Goal: Transaction & Acquisition: Purchase product/service

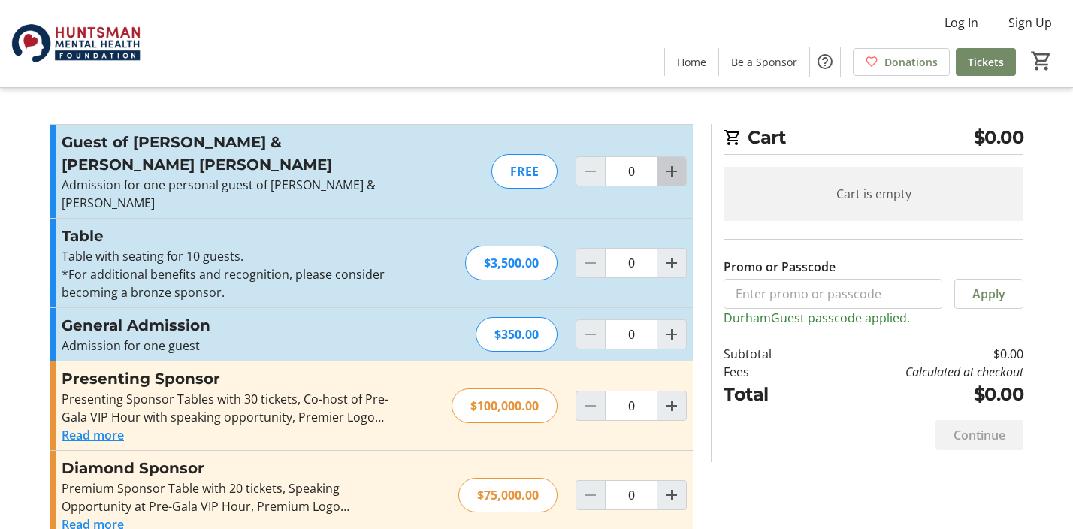
click at [667, 162] on mat-icon "Increment by one" at bounding box center [672, 171] width 18 height 18
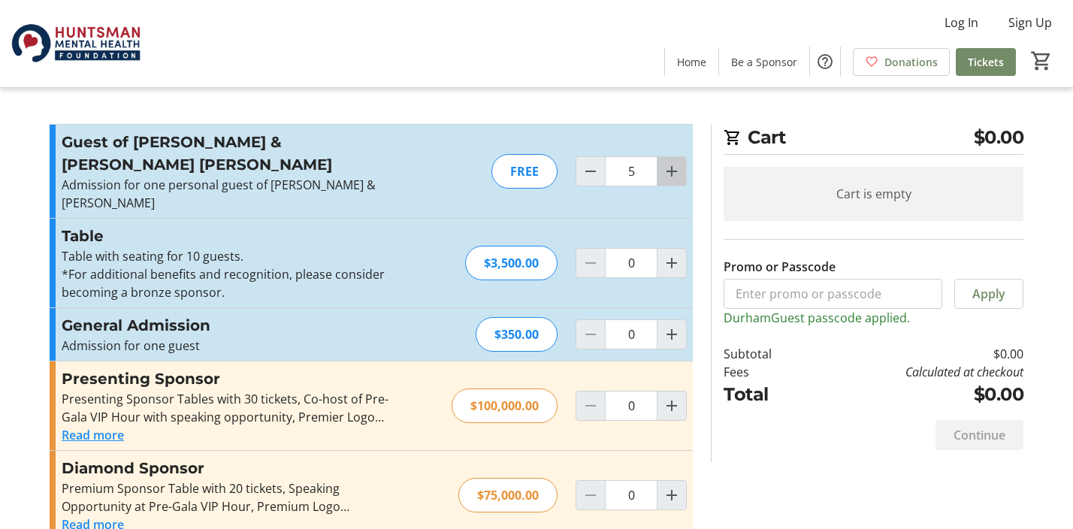
click at [667, 162] on mat-icon "Increment by one" at bounding box center [672, 171] width 18 height 18
type input "8"
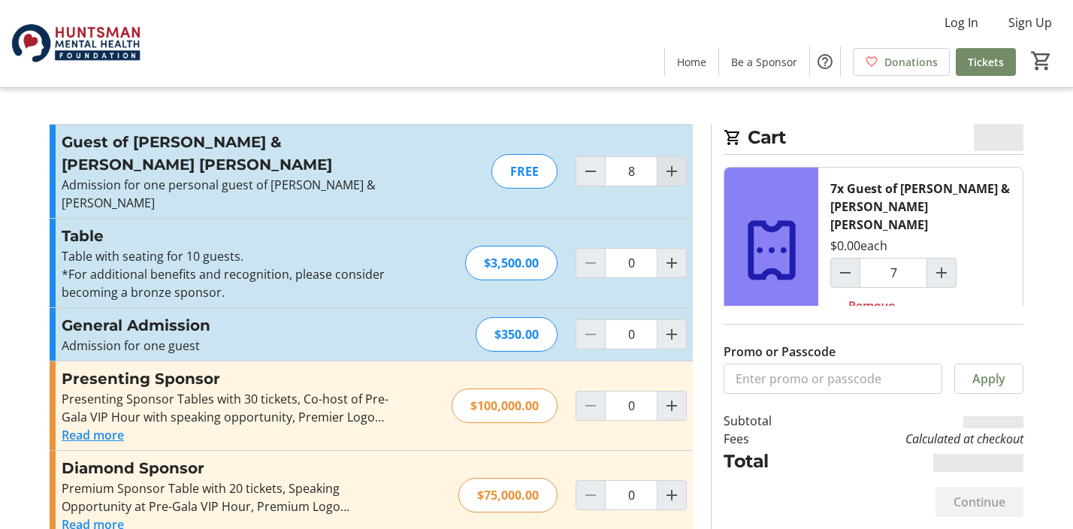
type input "8"
click at [667, 162] on mat-icon "Increment by one" at bounding box center [672, 171] width 18 height 18
type input "10"
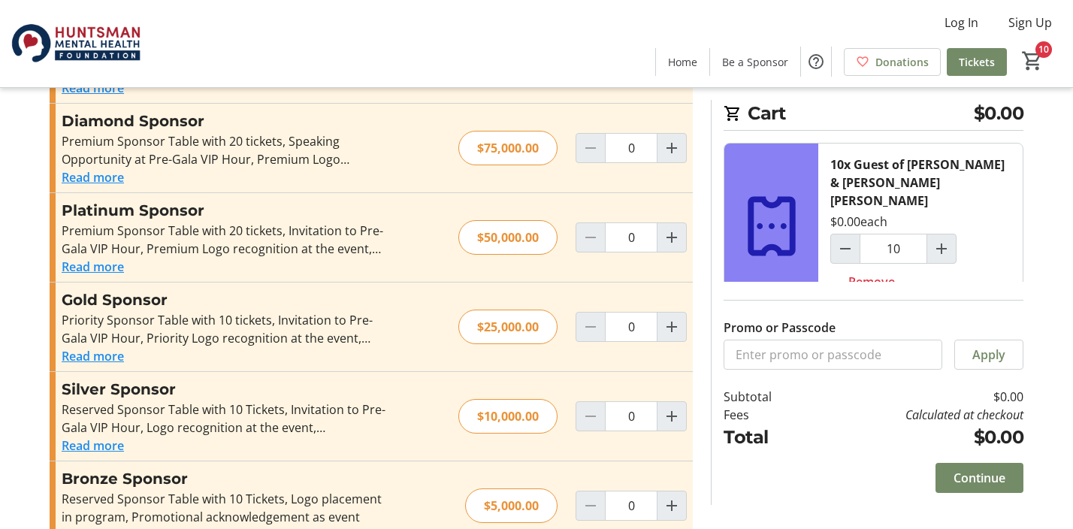
scroll to position [368, 0]
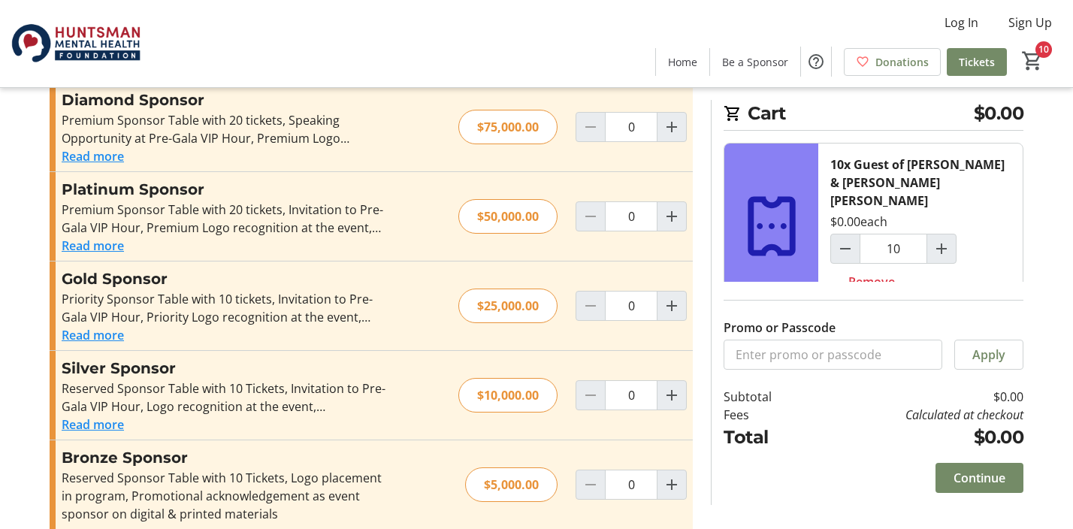
click at [20, 39] on img at bounding box center [76, 43] width 134 height 75
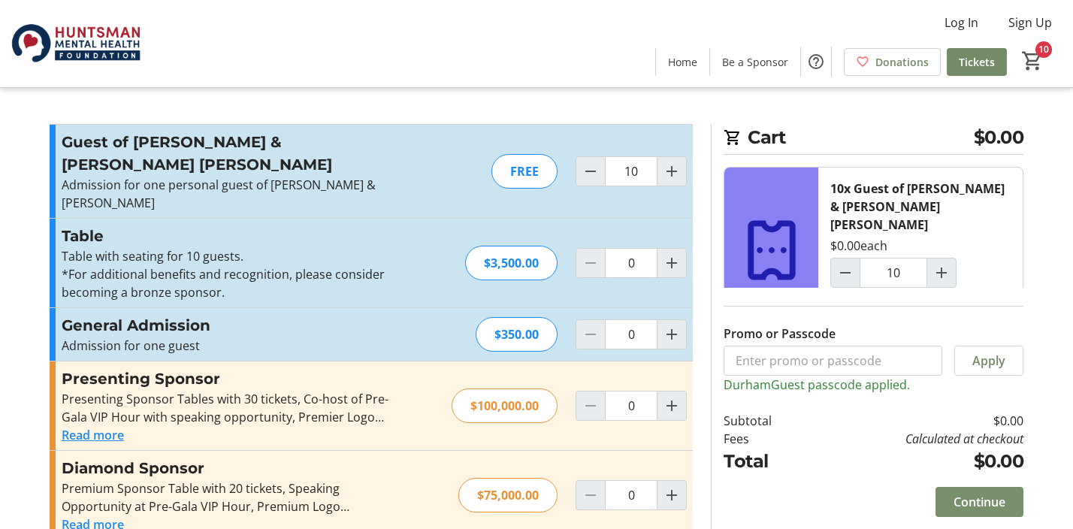
click at [973, 501] on span "Continue" at bounding box center [979, 502] width 52 height 18
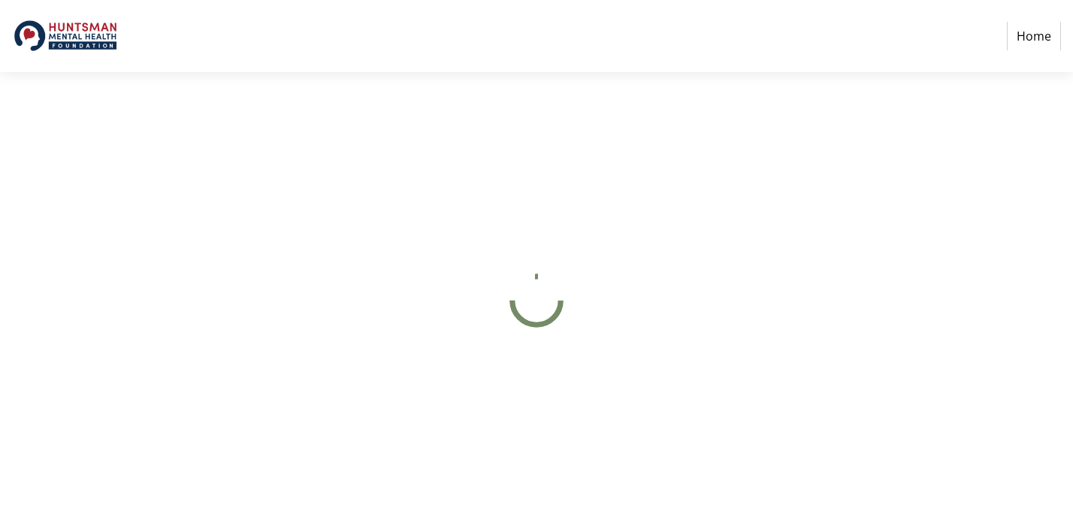
select select "US"
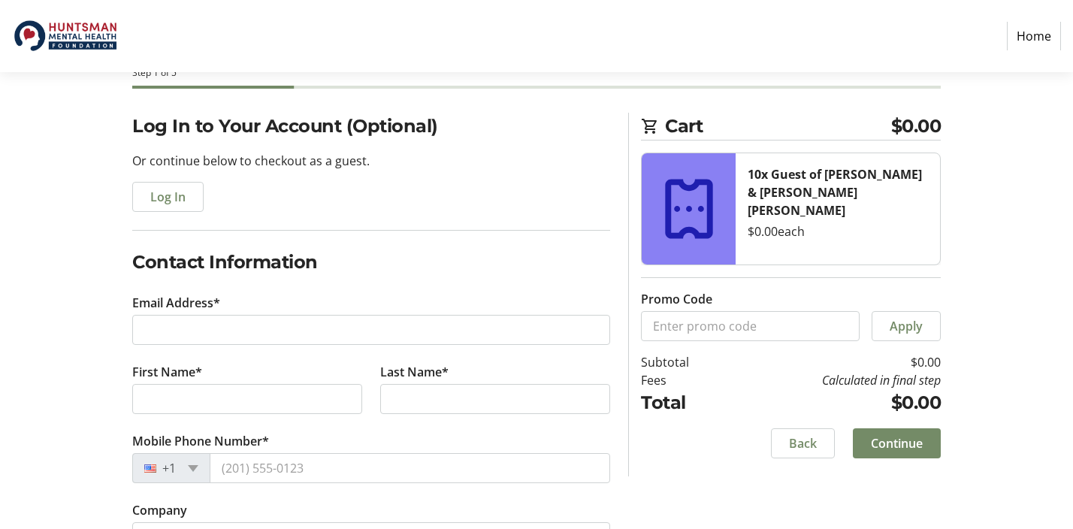
scroll to position [102, 0]
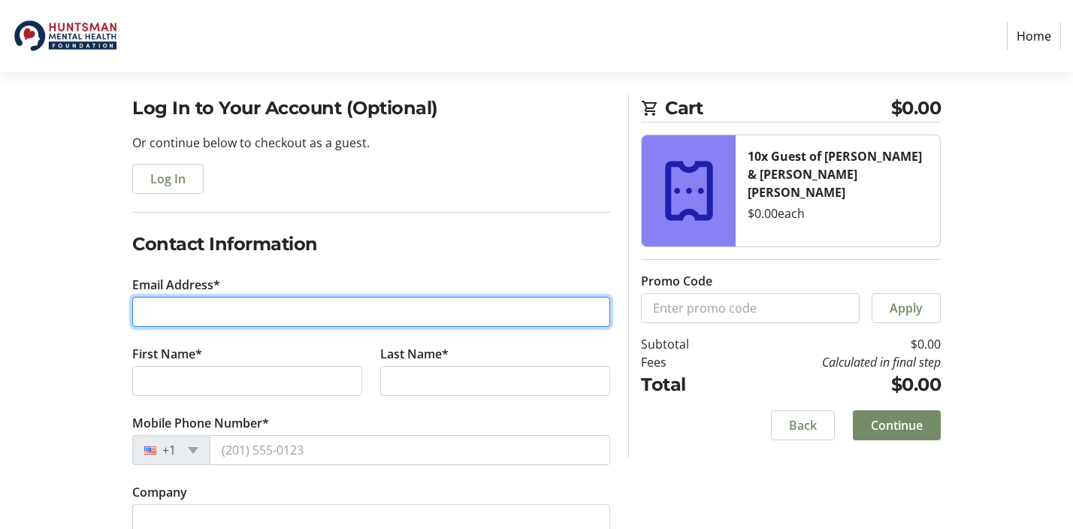
click at [342, 314] on input "Email Address*" at bounding box center [371, 312] width 478 height 30
type input "[PERSON_NAME][EMAIL_ADDRESS][DOMAIN_NAME]"
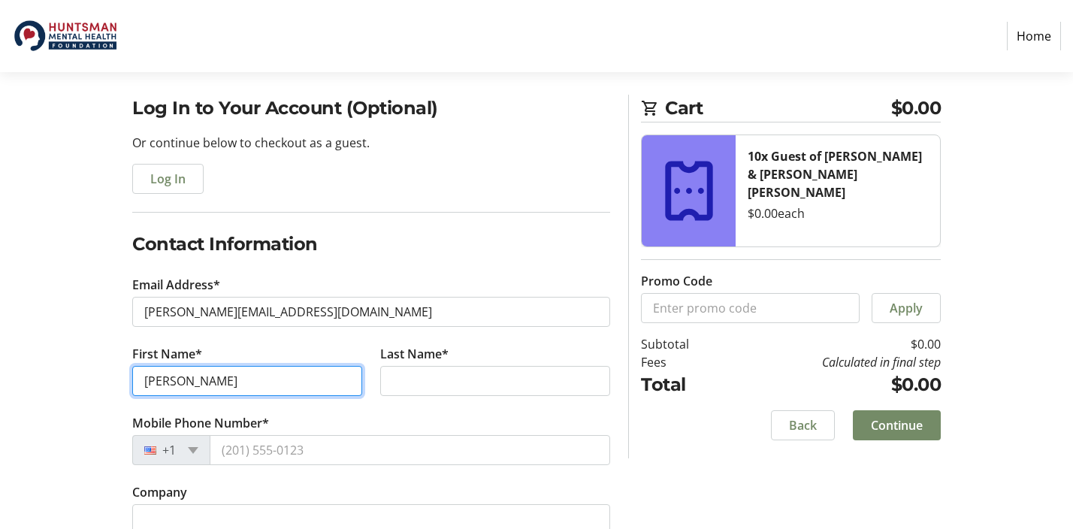
type input "[PERSON_NAME]"
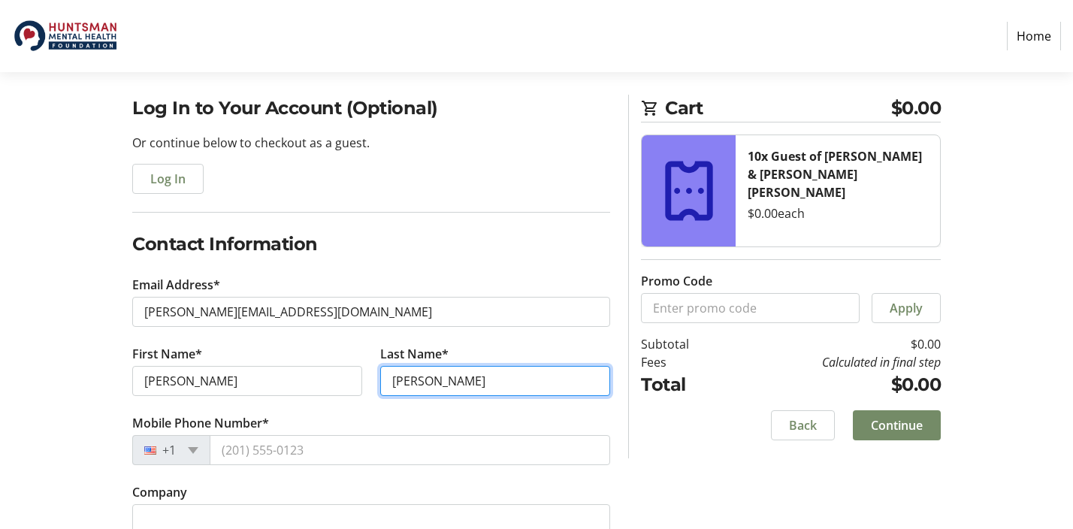
type input "[PERSON_NAME]"
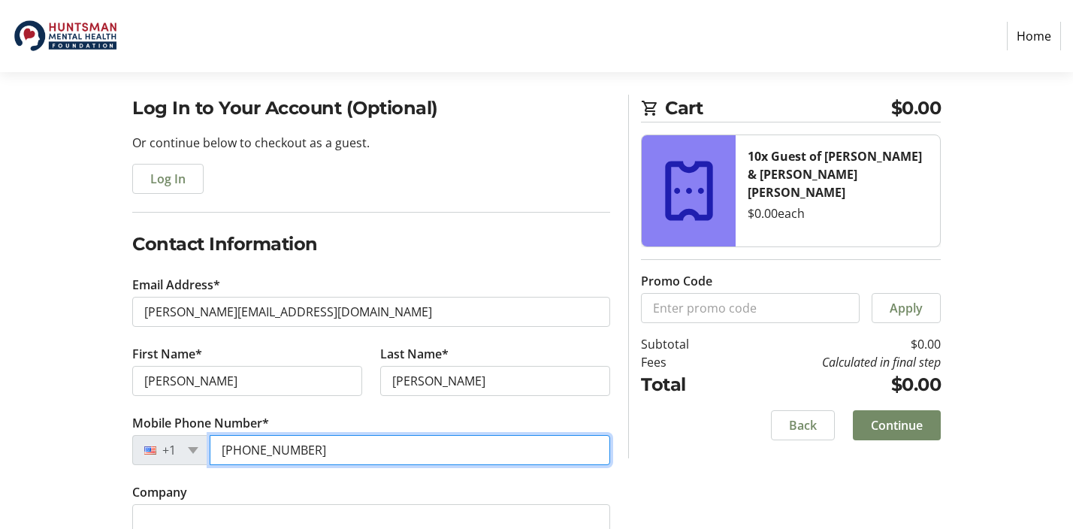
type input "[PHONE_NUMBER]"
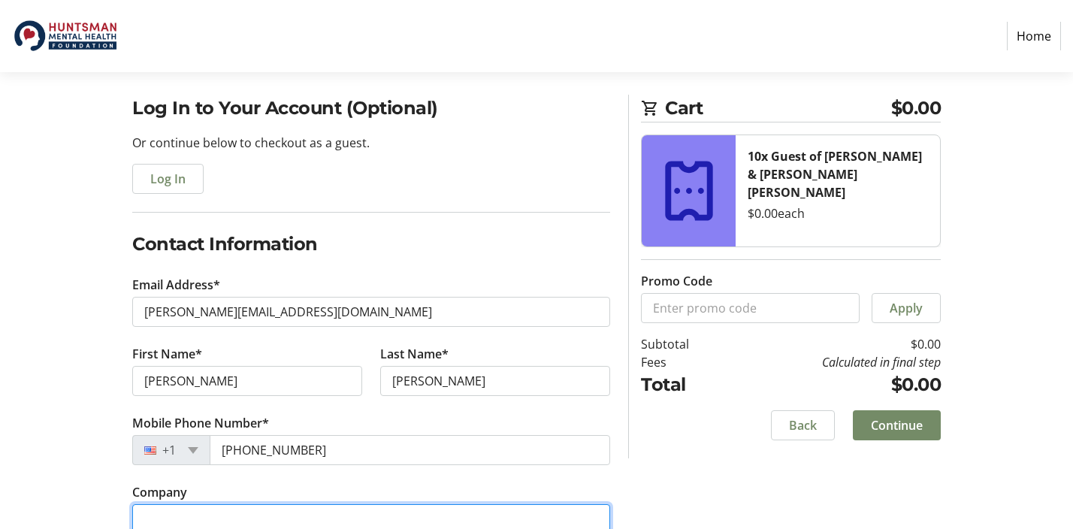
scroll to position [128, 0]
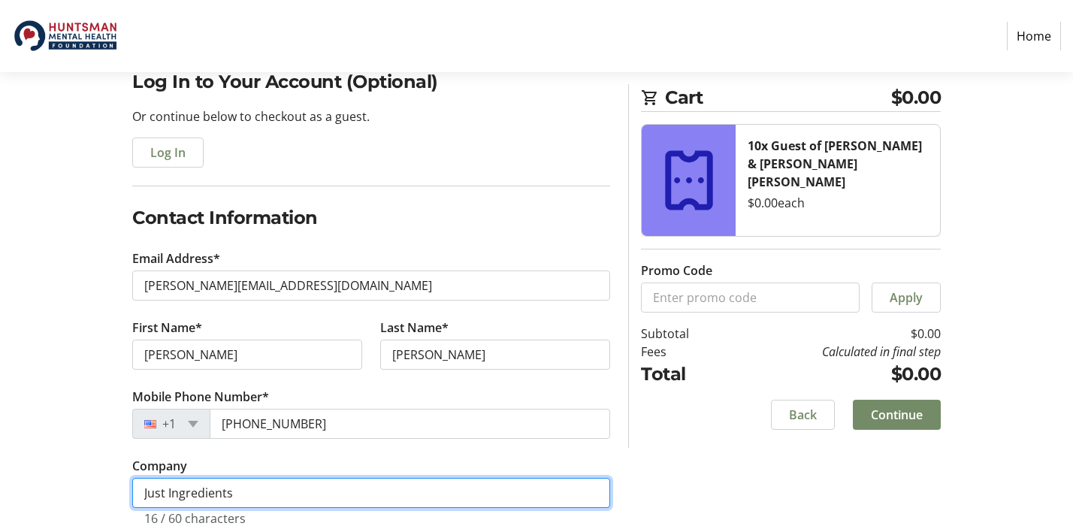
type input "Just Ingredients"
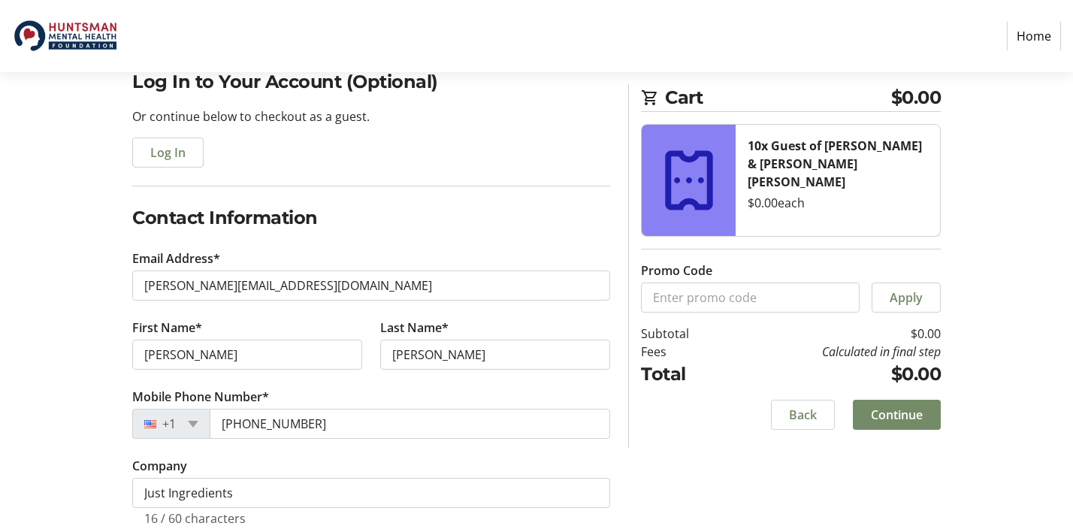
click at [691, 435] on section "Cart $0.00 10x Guest of [PERSON_NAME] & [PERSON_NAME] [PERSON_NAME] $0.00 each …" at bounding box center [791, 266] width 300 height 364
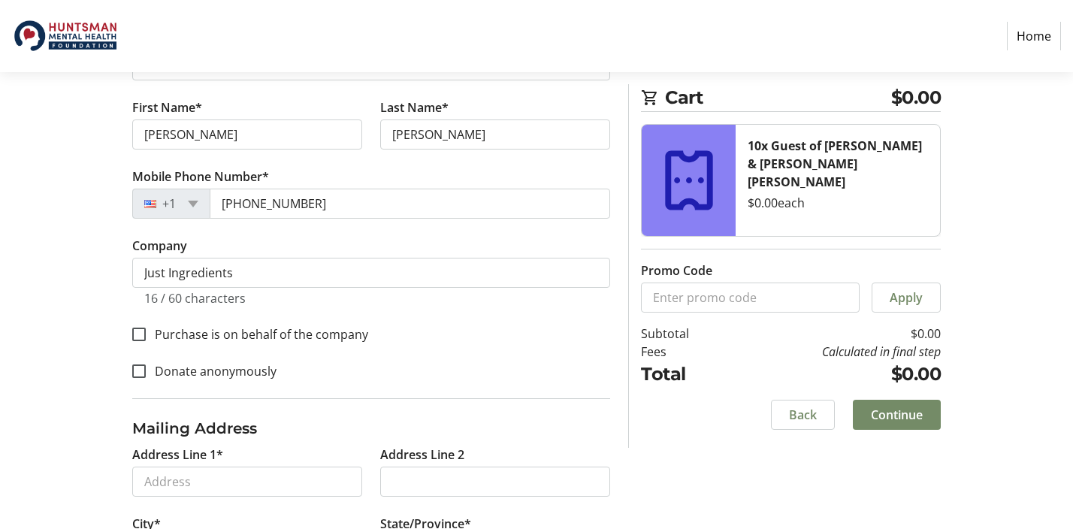
scroll to position [353, 0]
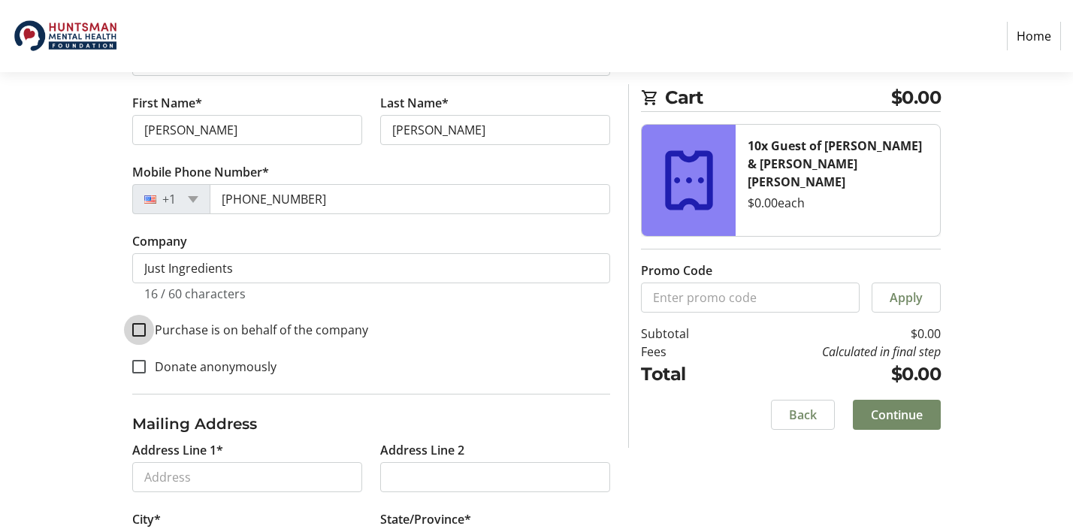
click at [136, 331] on input "Purchase is on behalf of the company" at bounding box center [139, 330] width 14 height 14
checkbox input "true"
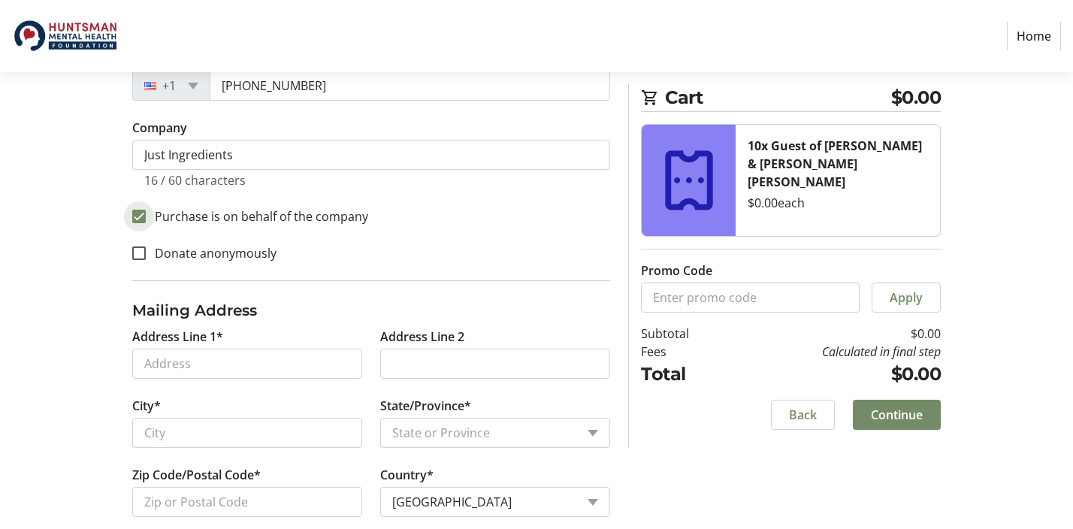
scroll to position [490, 0]
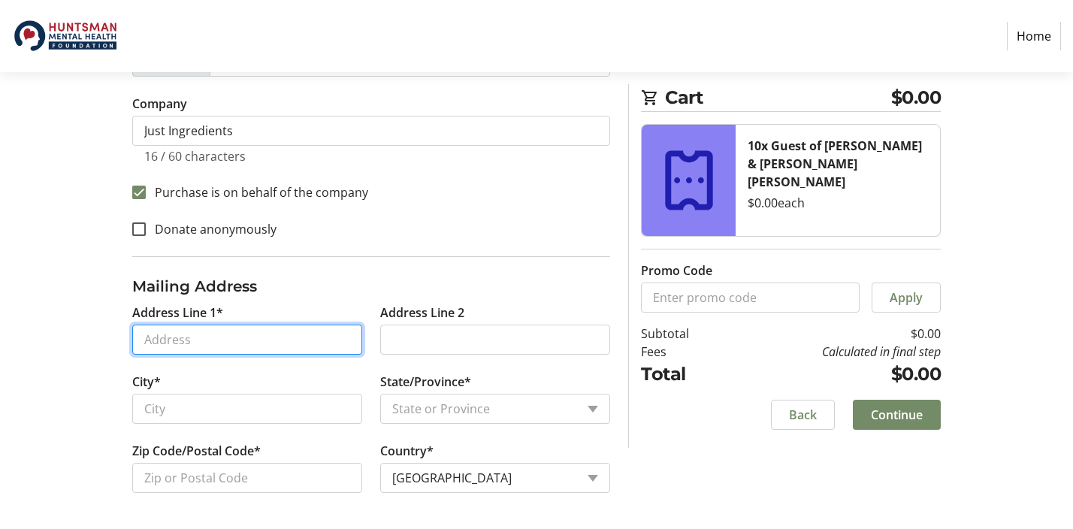
click at [156, 340] on input "Address Line 1*" at bounding box center [247, 339] width 230 height 30
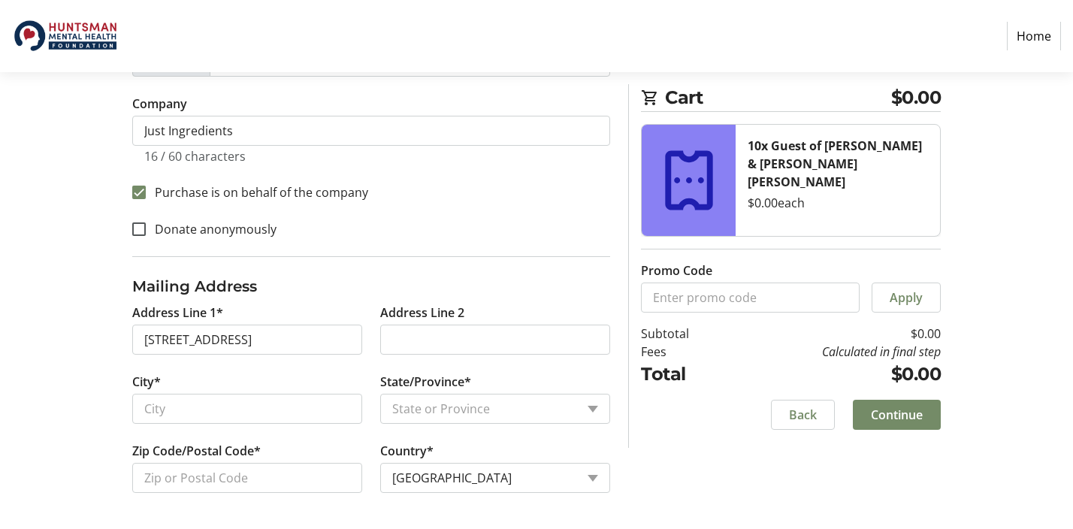
type input "[STREET_ADDRESS]"
type input "American Fork"
select select "UT"
type input "84003"
click at [92, 369] on div "Log In to Your Account (Optional) Or continue below to checkout as a guest. Log…" at bounding box center [537, 117] width 992 height 822
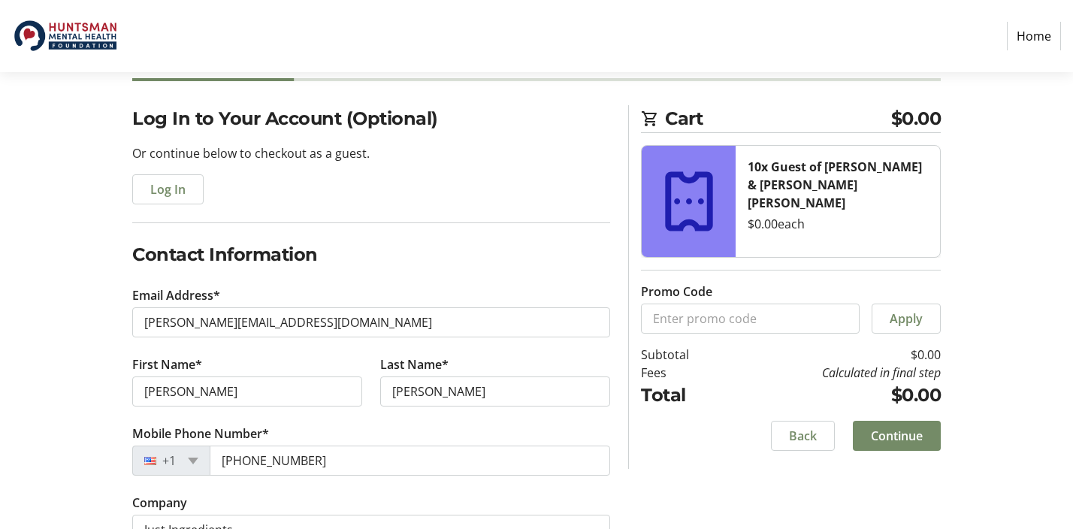
scroll to position [90, 0]
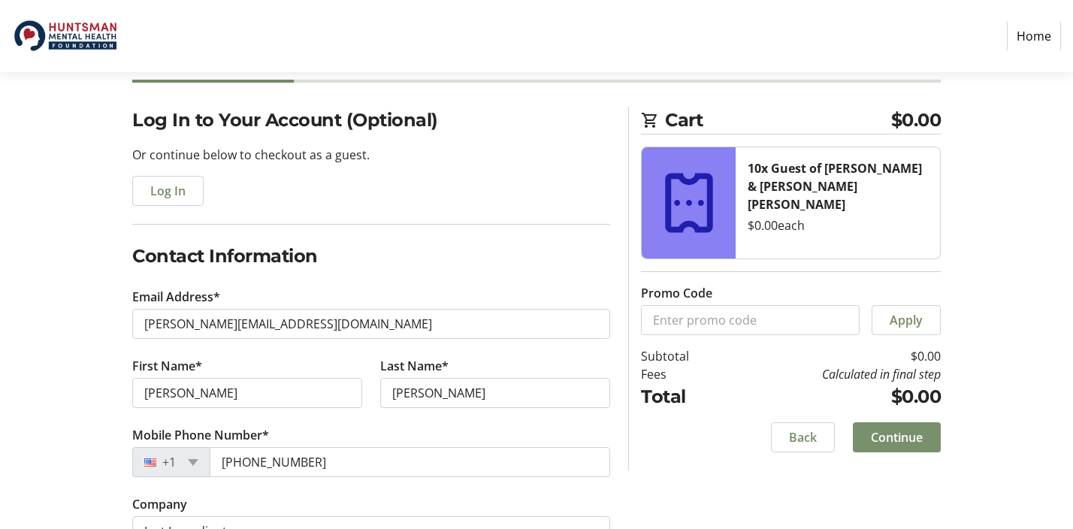
click at [908, 441] on span "Continue" at bounding box center [897, 437] width 52 height 18
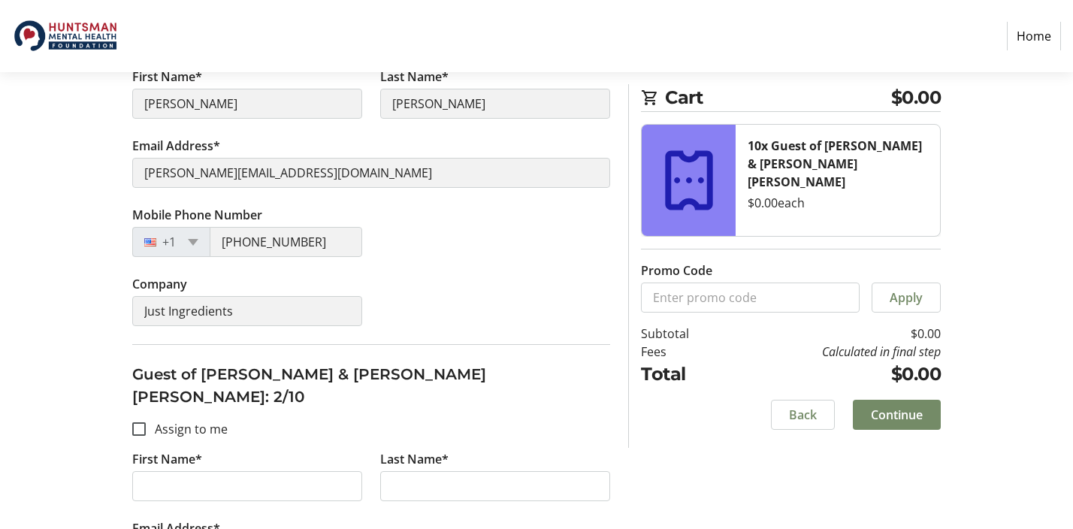
scroll to position [398, 0]
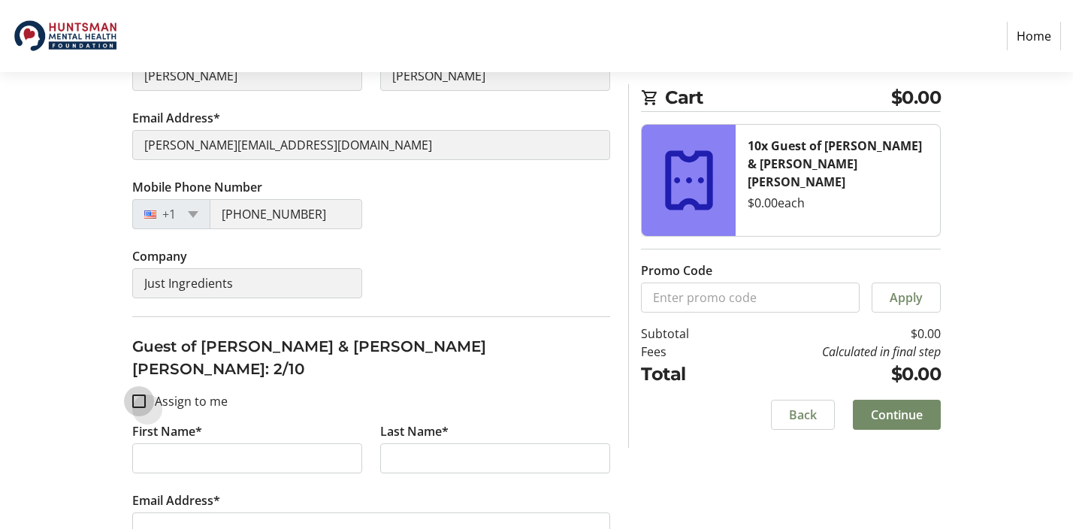
click at [137, 394] on input "Assign to me" at bounding box center [139, 401] width 14 height 14
checkbox input "true"
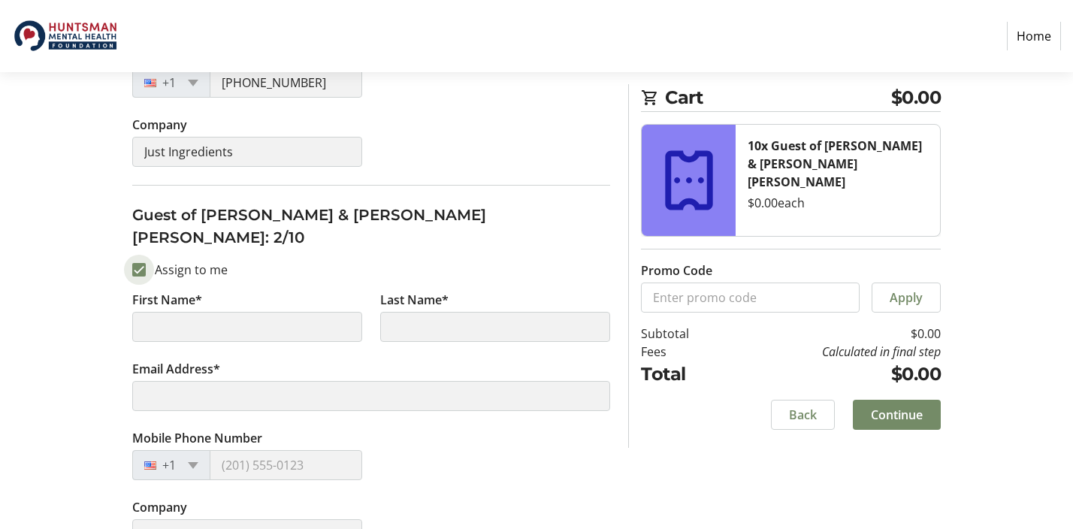
type input "[PERSON_NAME]"
type input "[PERSON_NAME][EMAIL_ADDRESS][DOMAIN_NAME]"
type input "[PHONE_NUMBER]"
type input "Just Ingredients"
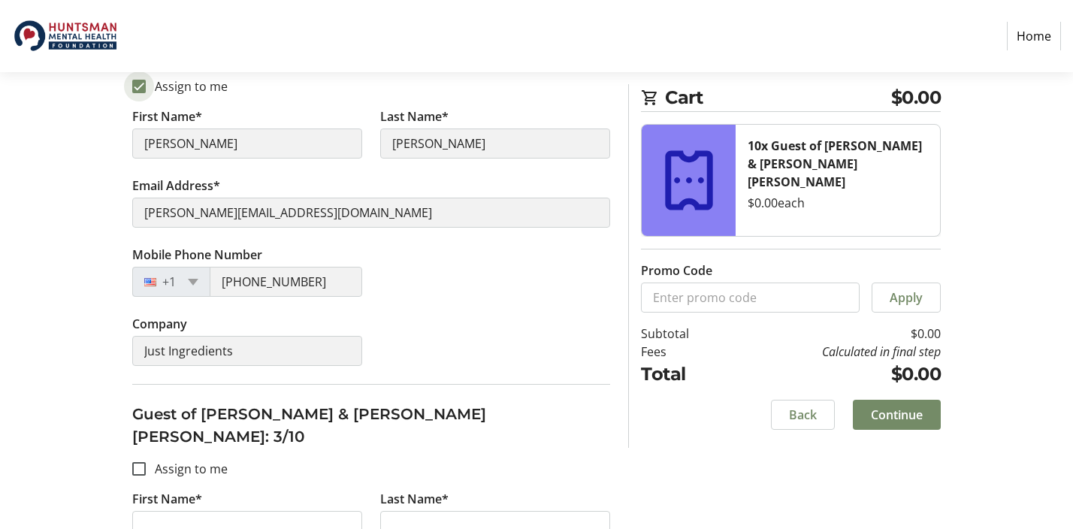
scroll to position [720, 0]
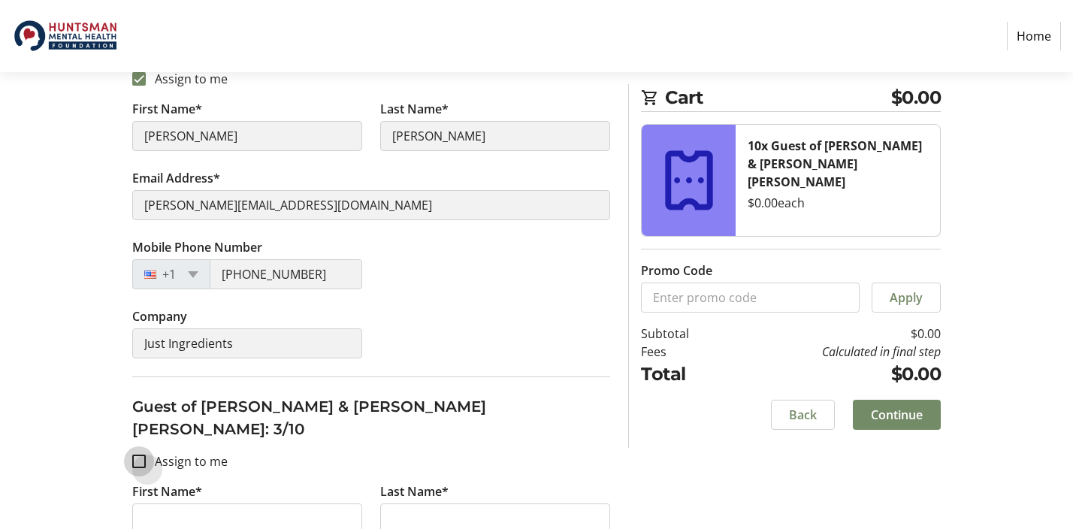
click at [137, 454] on input "Assign to me" at bounding box center [139, 461] width 14 height 14
checkbox input "true"
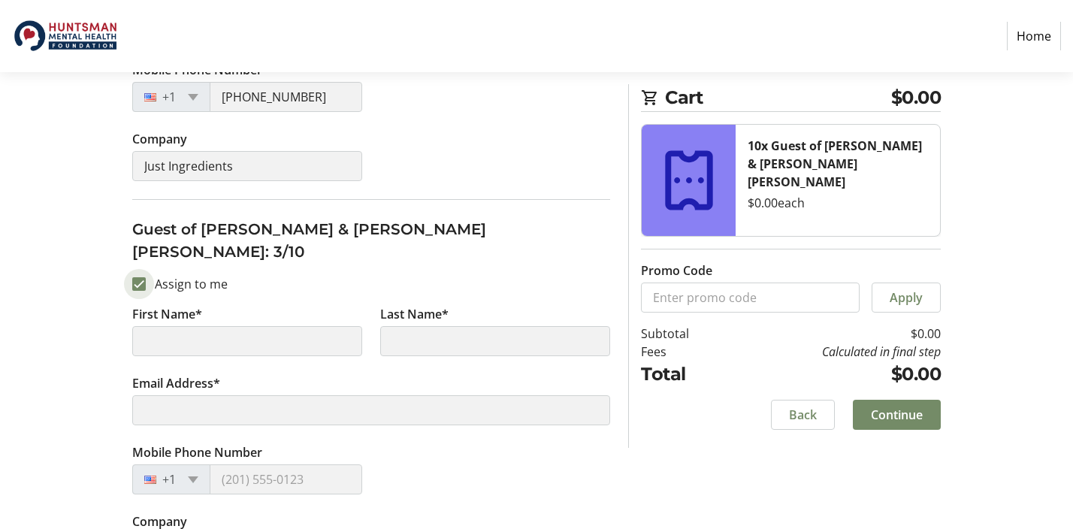
type input "[PERSON_NAME]"
type input "[PERSON_NAME][EMAIL_ADDRESS][DOMAIN_NAME]"
type input "[PHONE_NUMBER]"
type input "Just Ingredients"
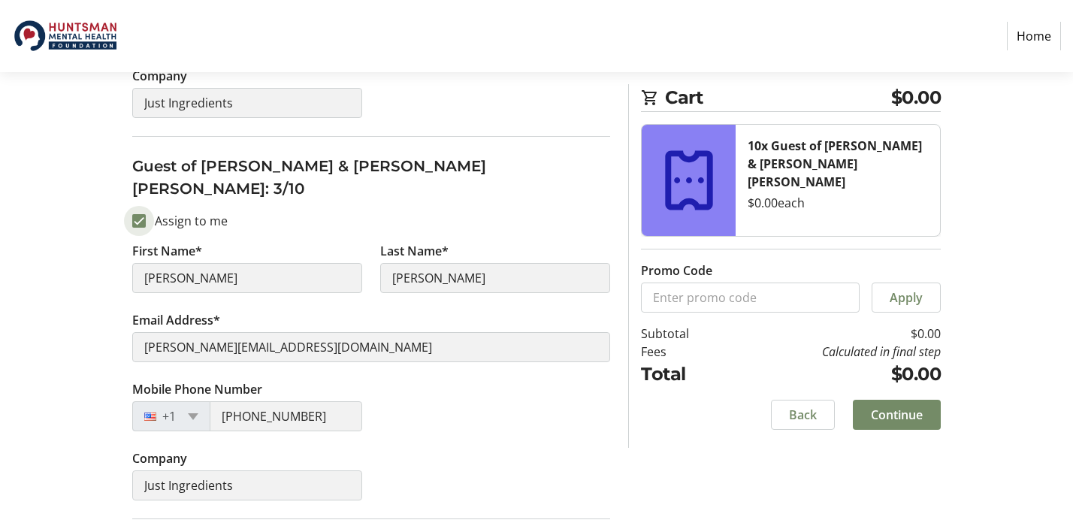
scroll to position [995, 0]
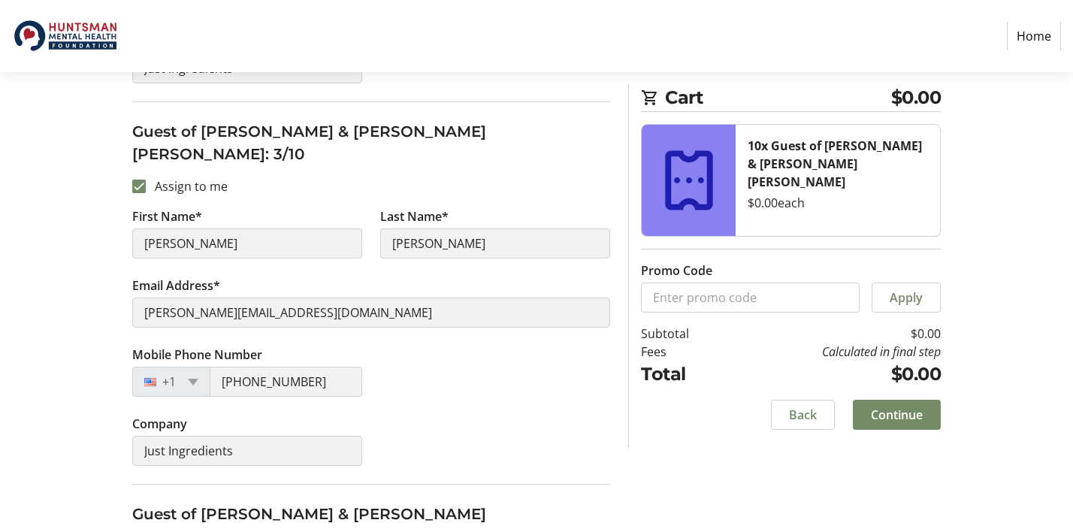
checkbox input "true"
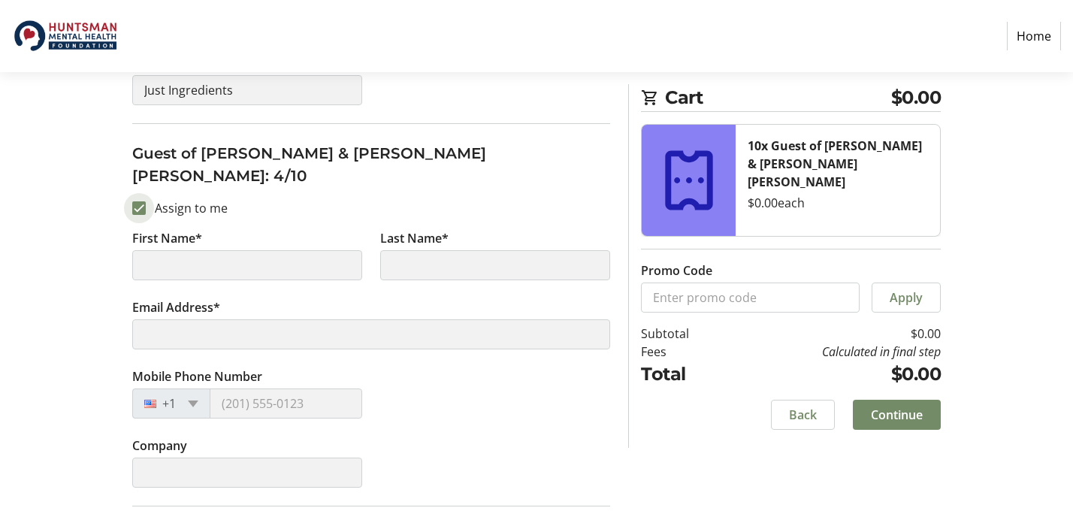
scroll to position [1380, 0]
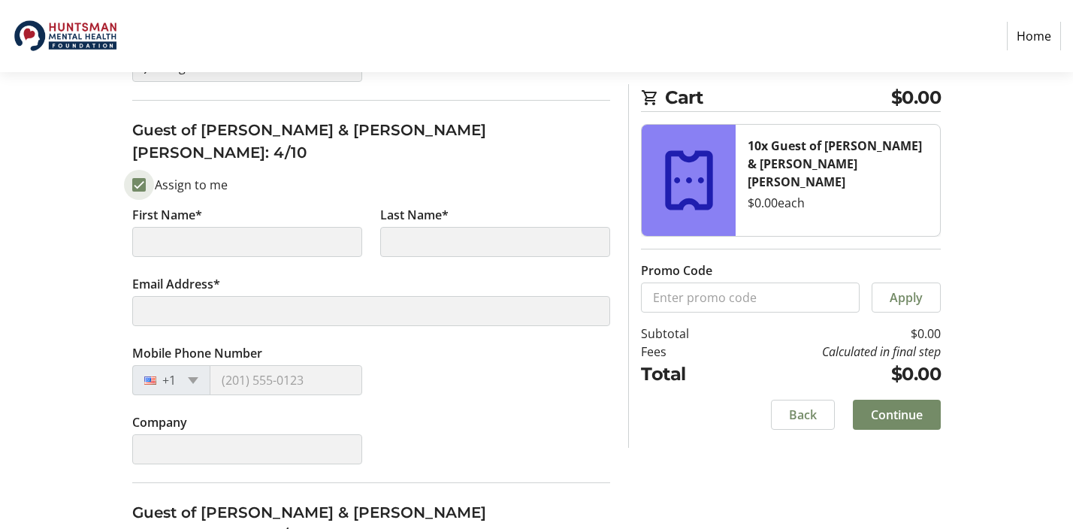
type input "[PERSON_NAME]"
type input "[PERSON_NAME][EMAIL_ADDRESS][DOMAIN_NAME]"
type input "[PHONE_NUMBER]"
type input "Just Ingredients"
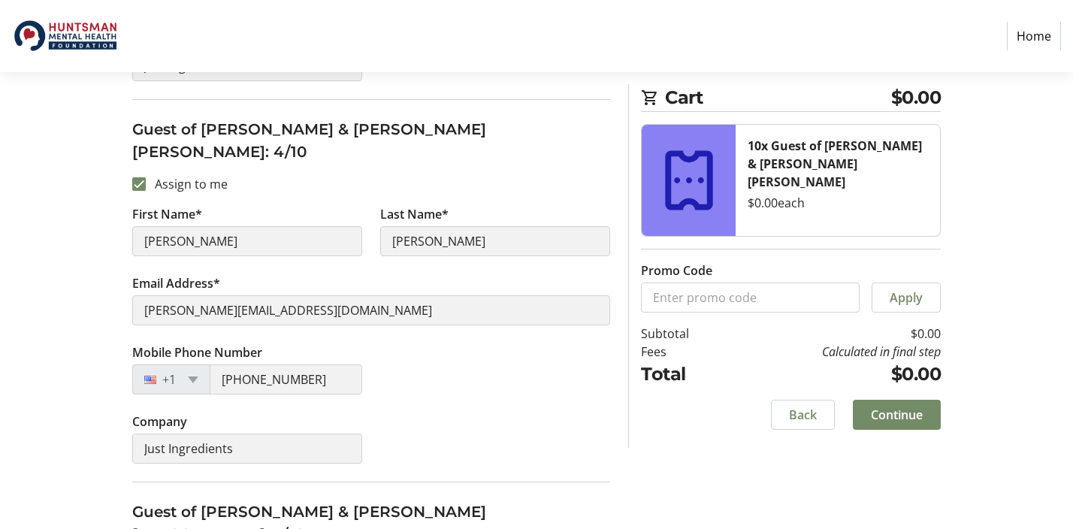
checkbox input "true"
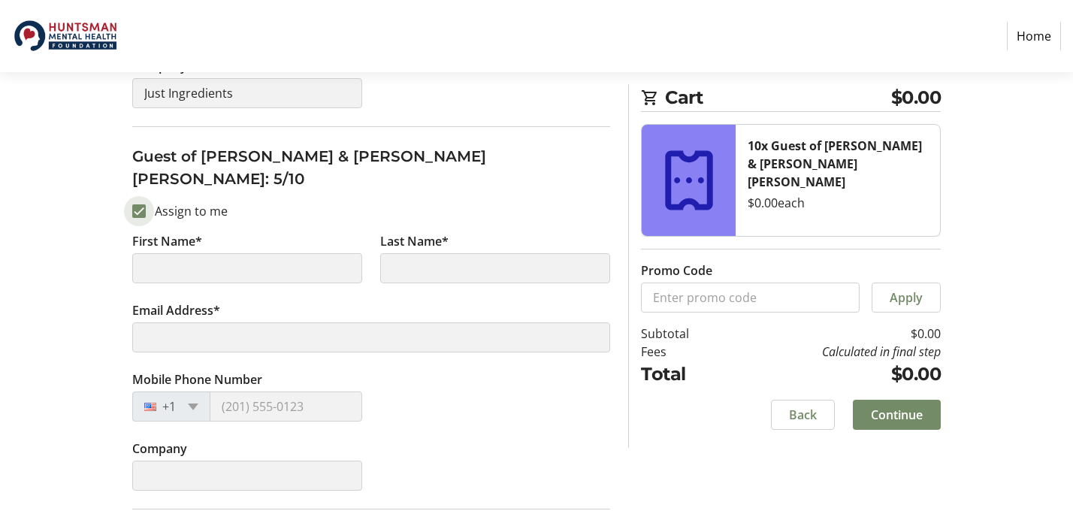
type input "[PERSON_NAME]"
type input "[PERSON_NAME][EMAIL_ADDRESS][DOMAIN_NAME]"
type input "[PHONE_NUMBER]"
type input "Just Ingredients"
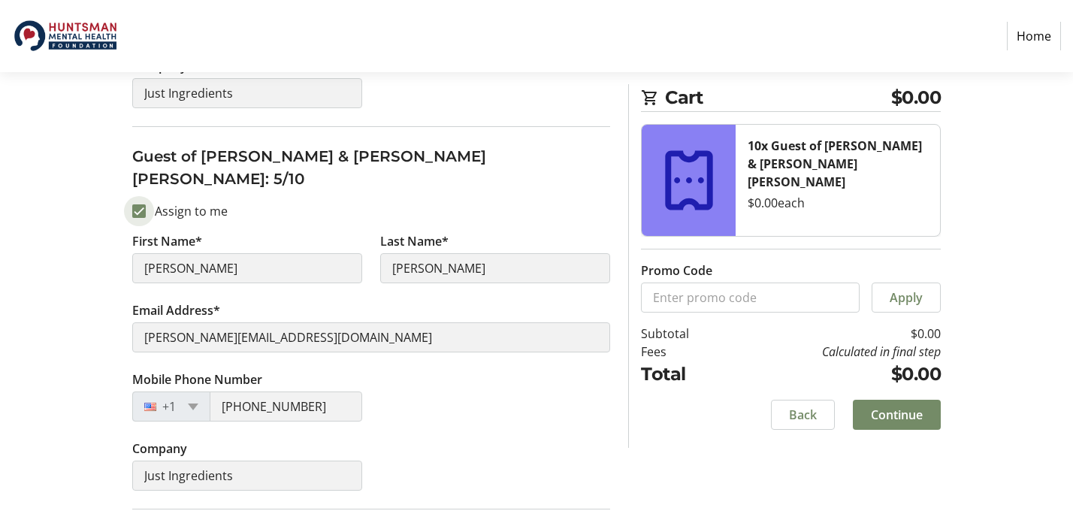
scroll to position [1738, 0]
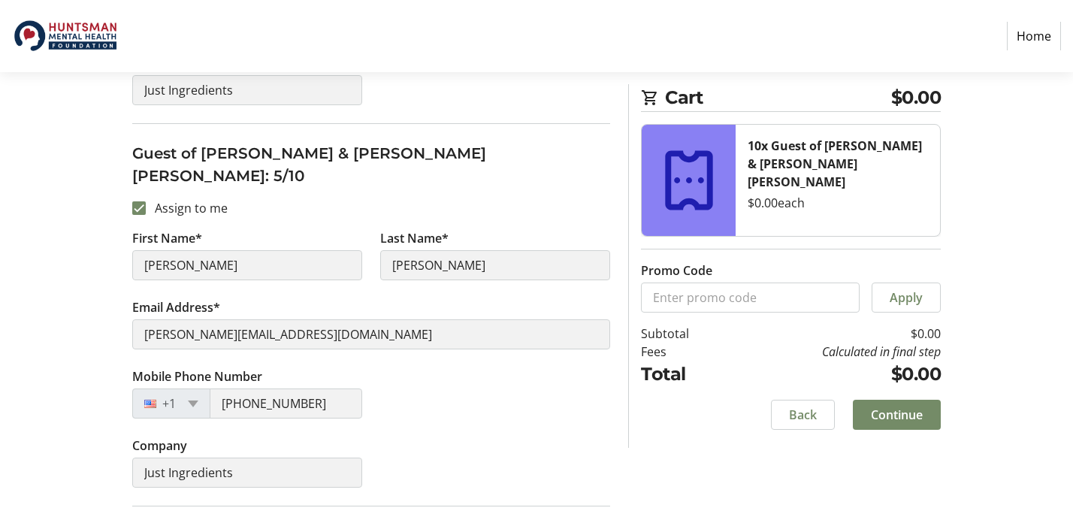
checkbox input "true"
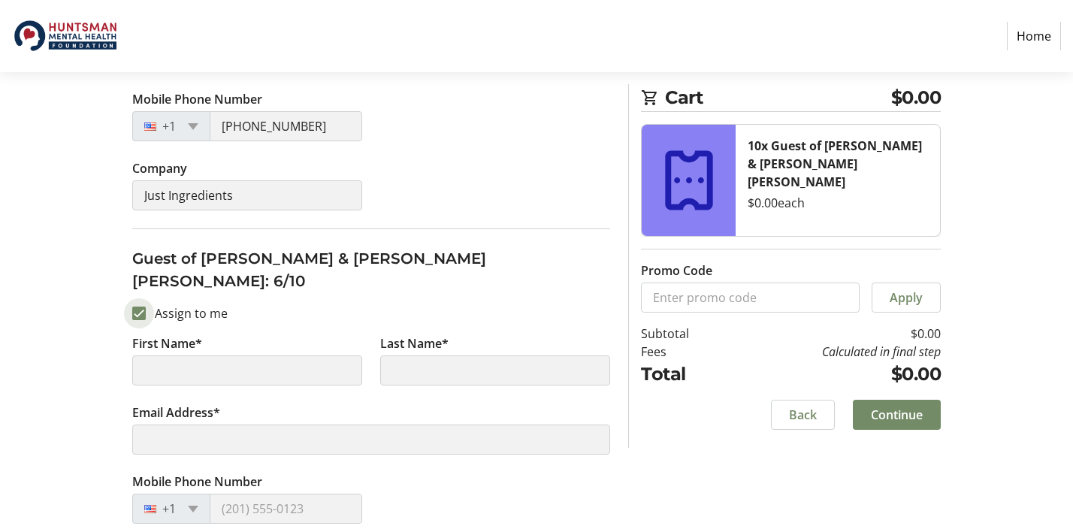
type input "[PERSON_NAME]"
type input "[PERSON_NAME][EMAIL_ADDRESS][DOMAIN_NAME]"
type input "[PHONE_NUMBER]"
type input "Just Ingredients"
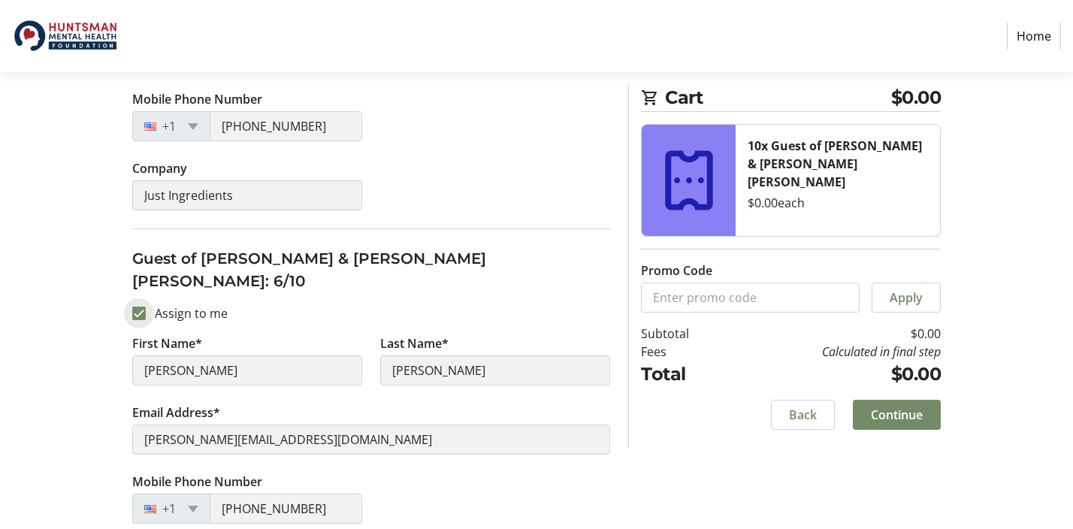
scroll to position [2090, 0]
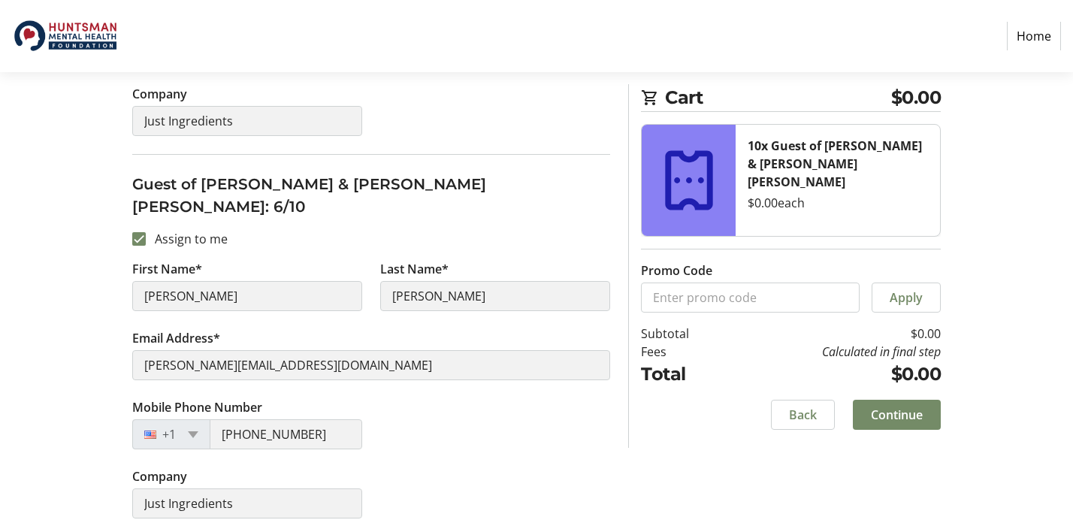
checkbox input "true"
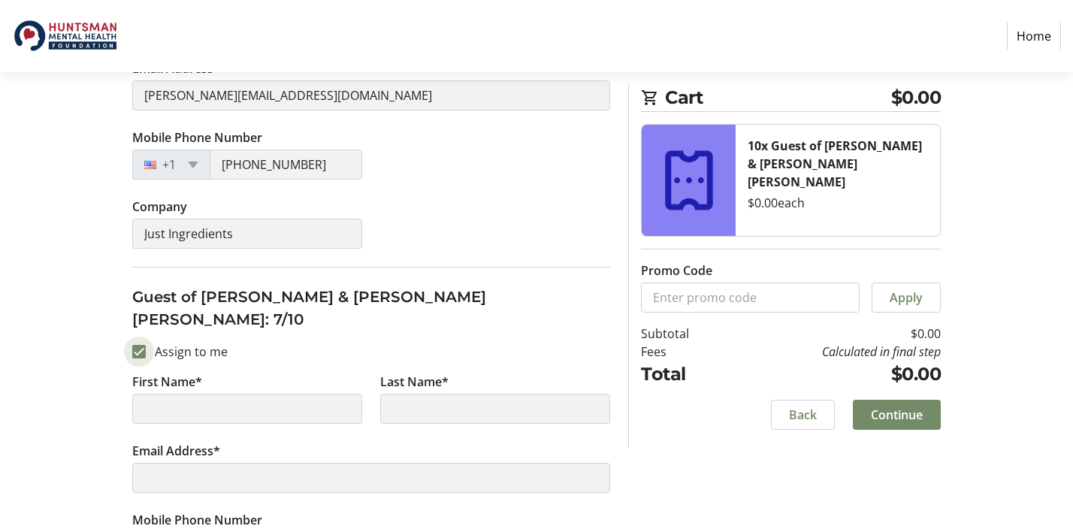
type input "[PERSON_NAME]"
type input "[PERSON_NAME][EMAIL_ADDRESS][DOMAIN_NAME]"
type input "[PHONE_NUMBER]"
type input "Just Ingredients"
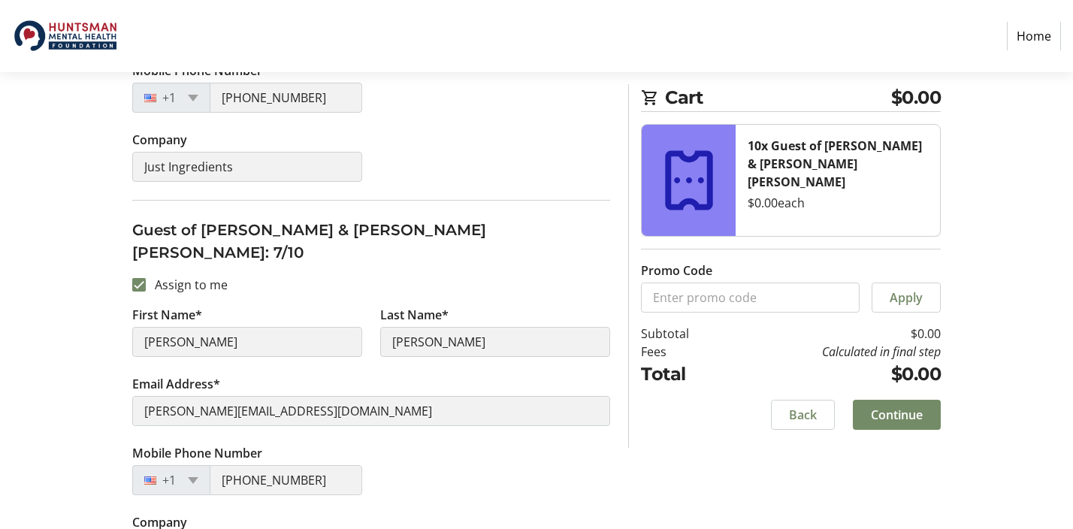
checkbox input "true"
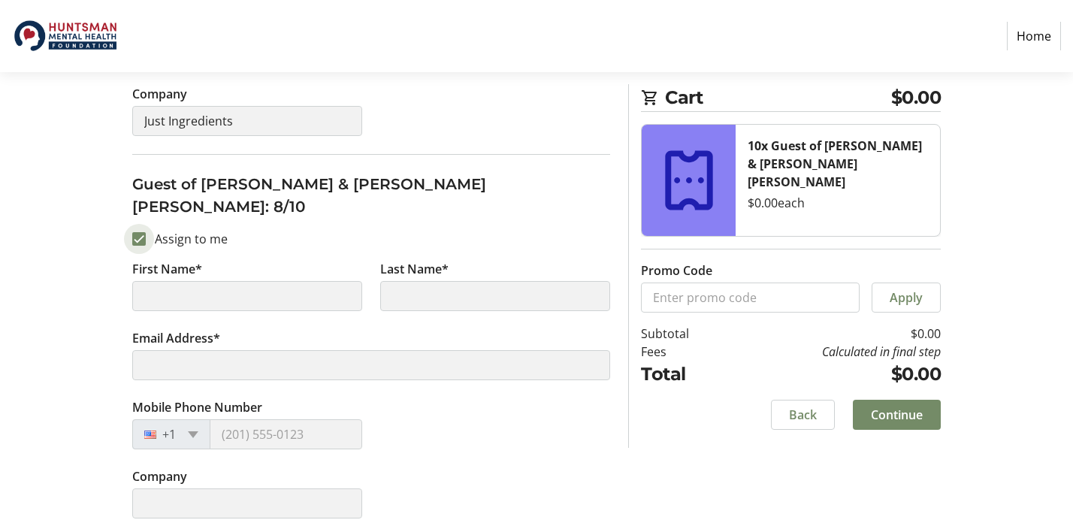
type input "[PERSON_NAME]"
type input "[PERSON_NAME][EMAIL_ADDRESS][DOMAIN_NAME]"
type input "[PHONE_NUMBER]"
type input "Just Ingredients"
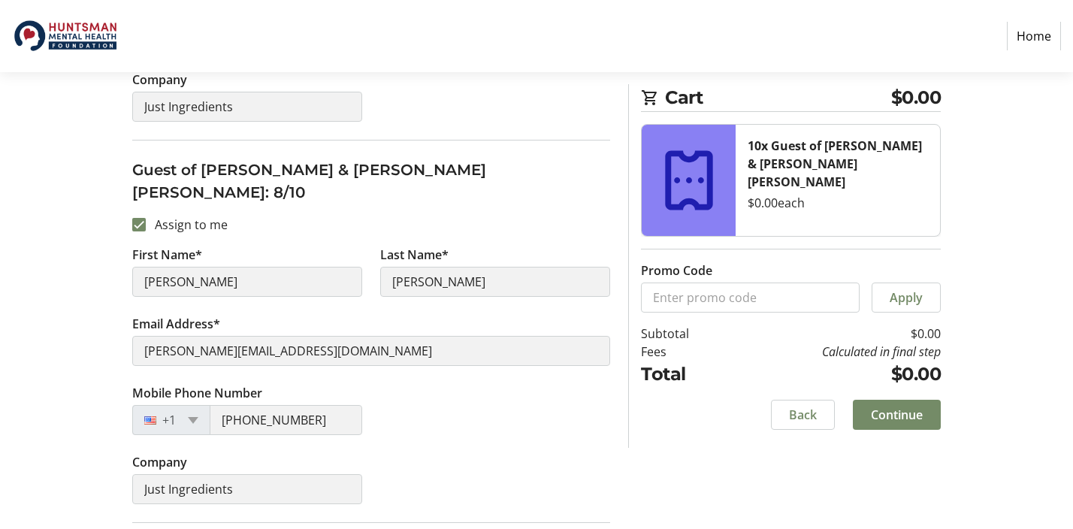
checkbox input "true"
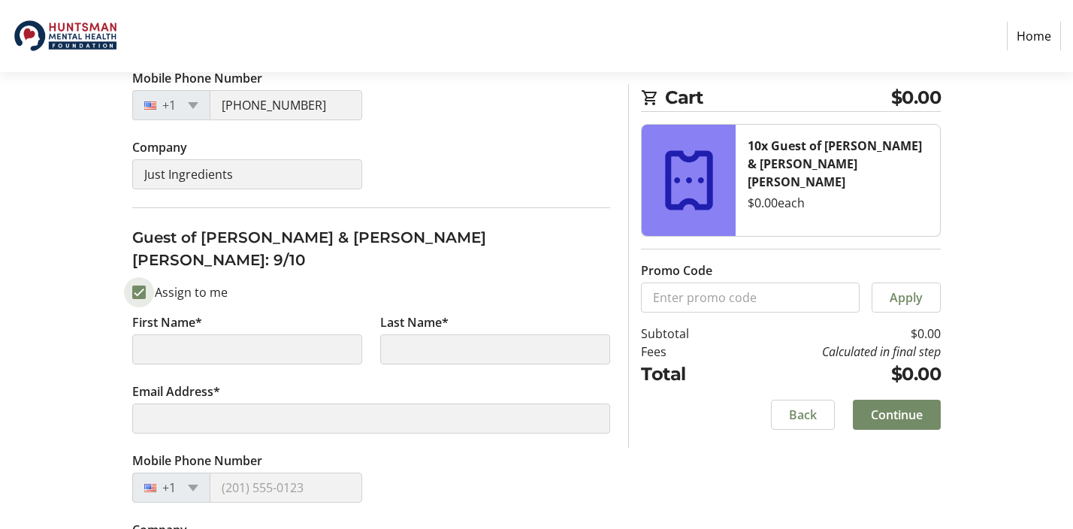
scroll to position [3185, 0]
type input "[PERSON_NAME]"
type input "[PERSON_NAME][EMAIL_ADDRESS][DOMAIN_NAME]"
type input "[PHONE_NUMBER]"
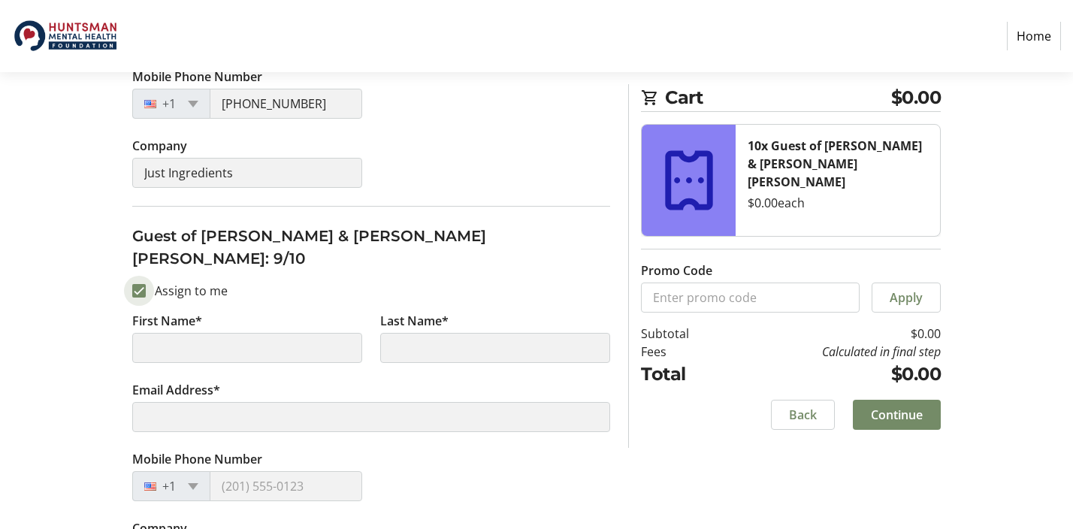
type input "Just Ingredients"
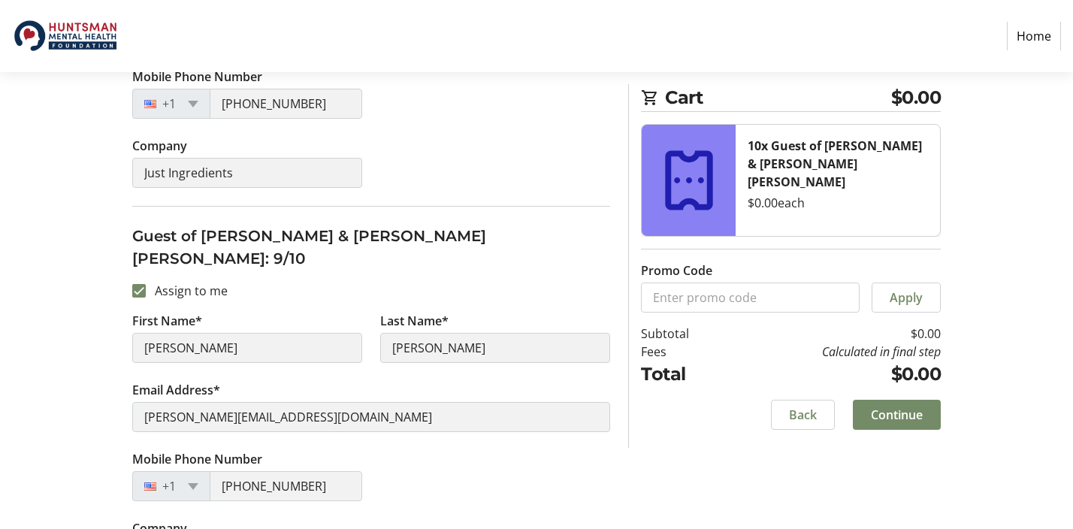
checkbox input "true"
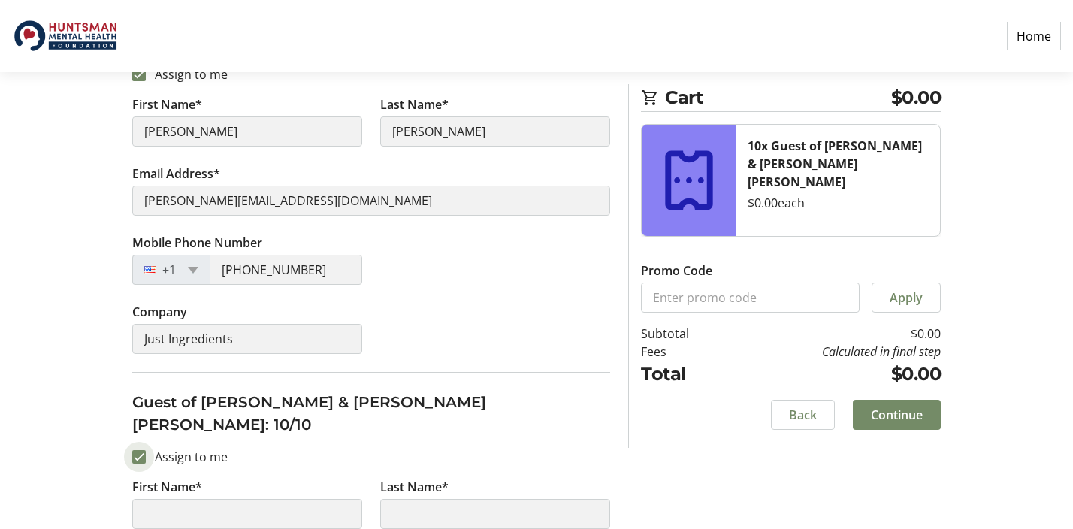
type input "[PERSON_NAME]"
type input "[PERSON_NAME][EMAIL_ADDRESS][DOMAIN_NAME]"
type input "[PHONE_NUMBER]"
type input "Just Ingredients"
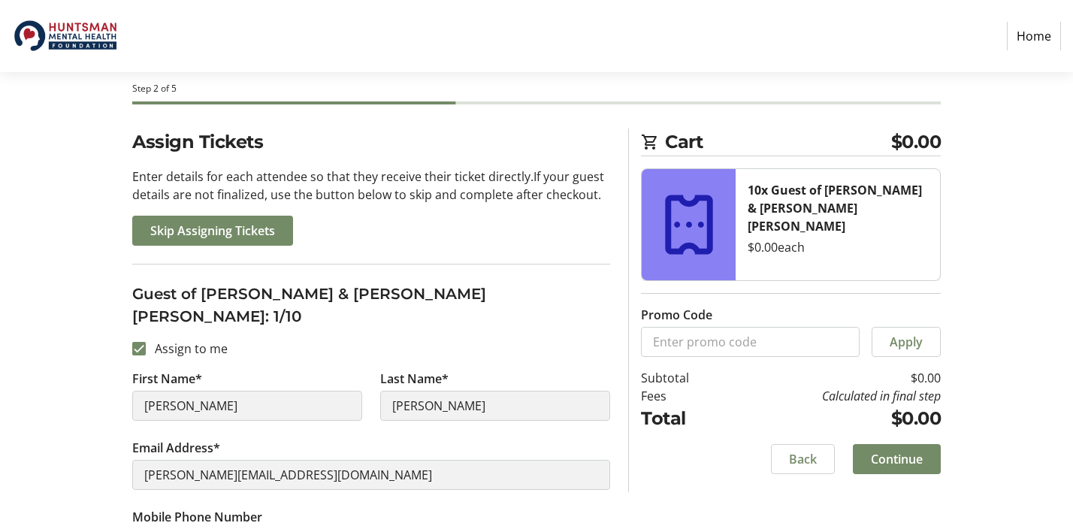
scroll to position [71, 0]
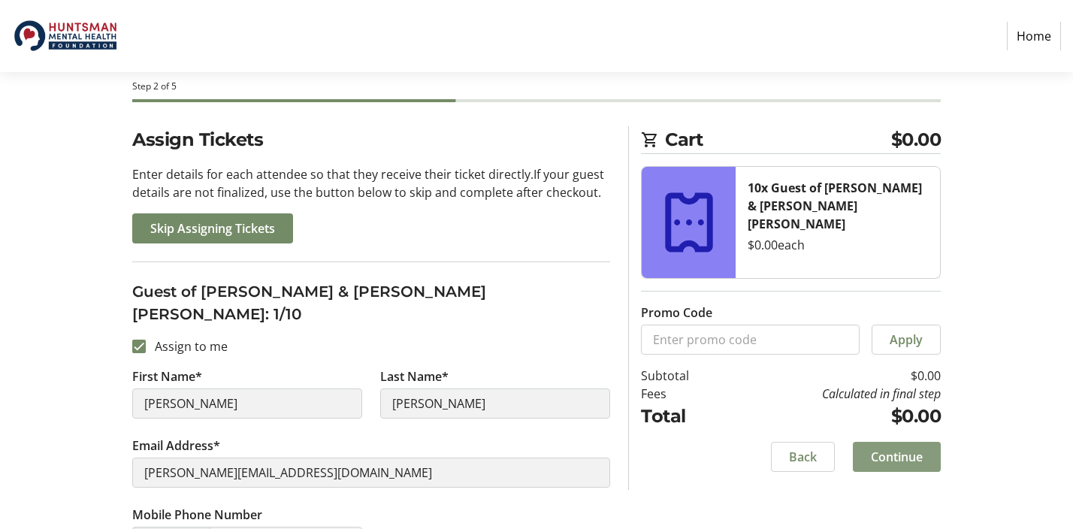
click at [904, 452] on span "Continue" at bounding box center [897, 457] width 52 height 18
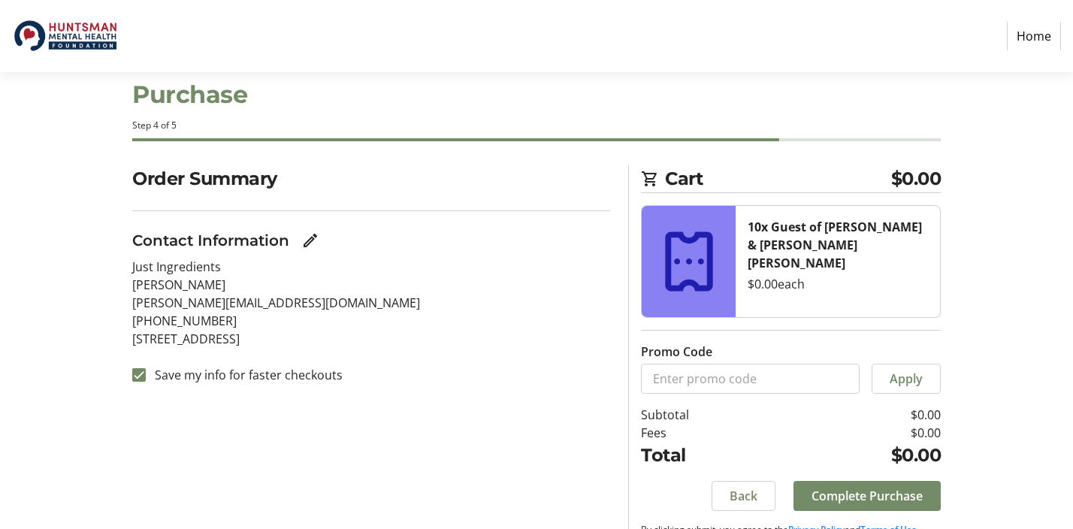
scroll to position [71, 0]
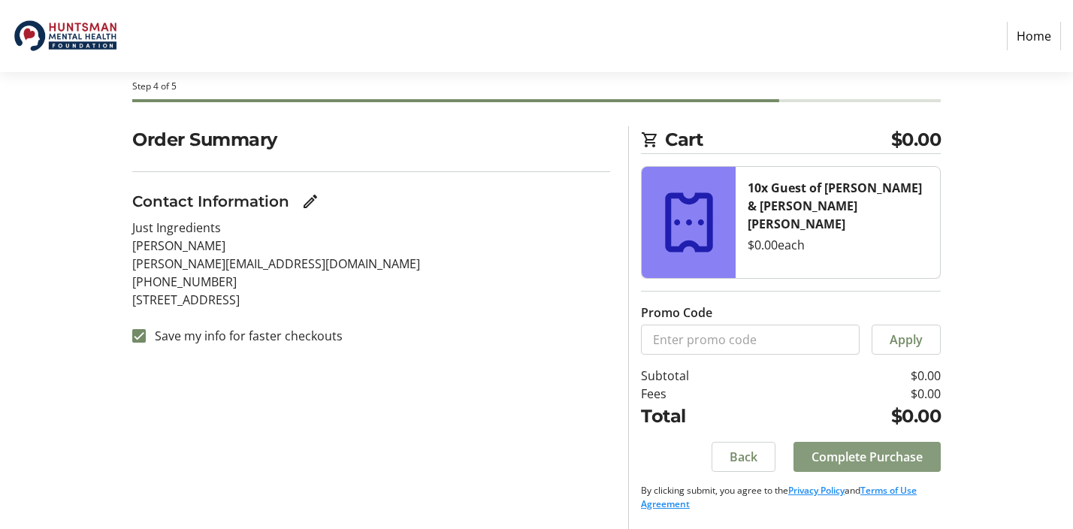
click at [872, 465] on span "Complete Purchase" at bounding box center [866, 457] width 111 height 18
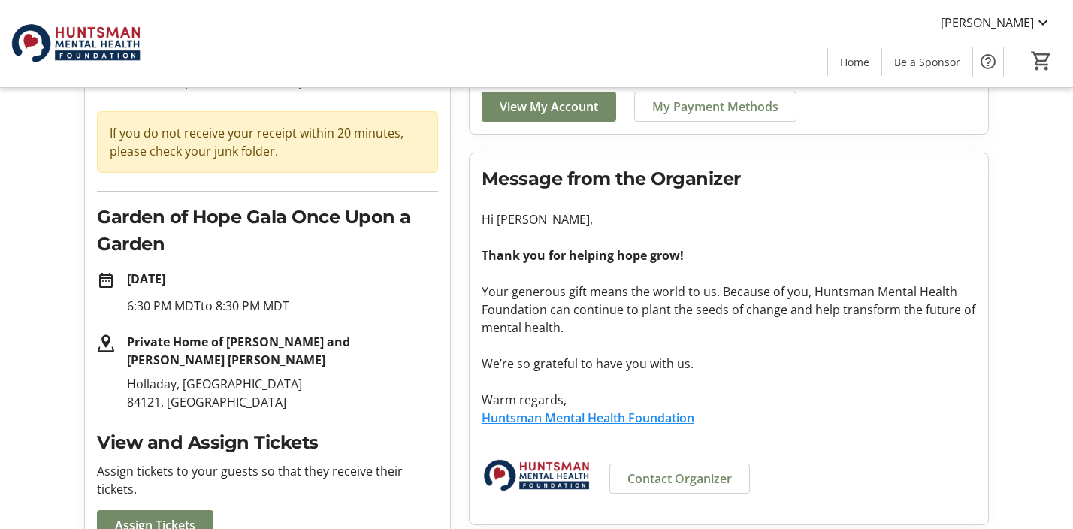
scroll to position [232, 0]
